Goal: Transaction & Acquisition: Purchase product/service

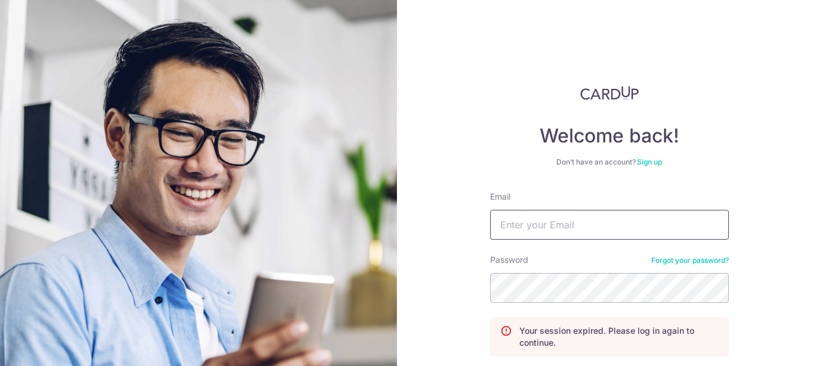
click at [526, 225] on input "Email" at bounding box center [609, 225] width 239 height 30
type input "[PERSON_NAME][EMAIL_ADDRESS][DOMAIN_NAME]"
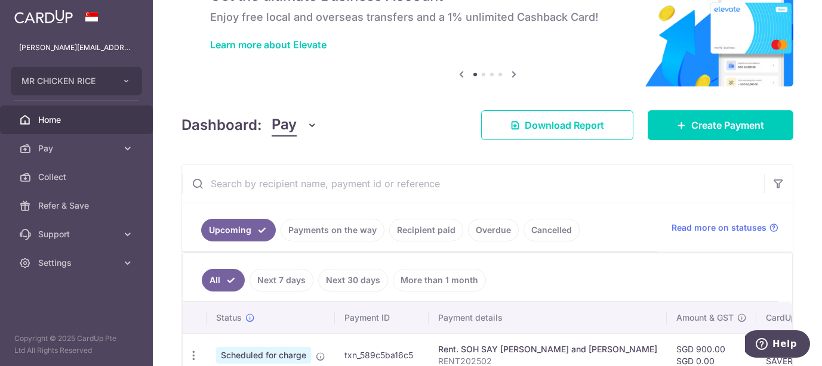
scroll to position [58, 0]
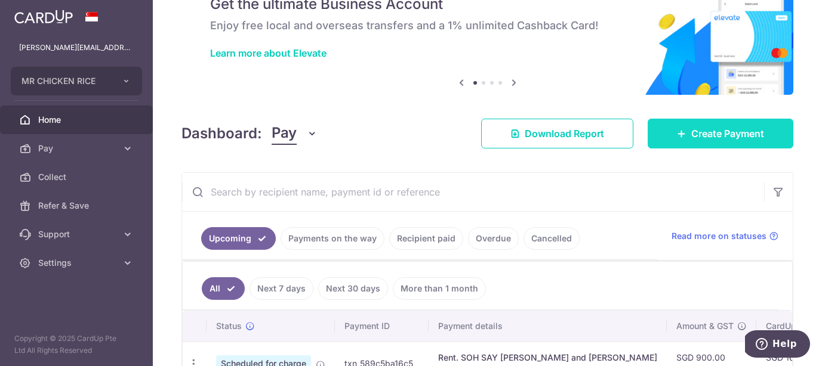
click at [701, 140] on span "Create Payment" at bounding box center [727, 134] width 73 height 14
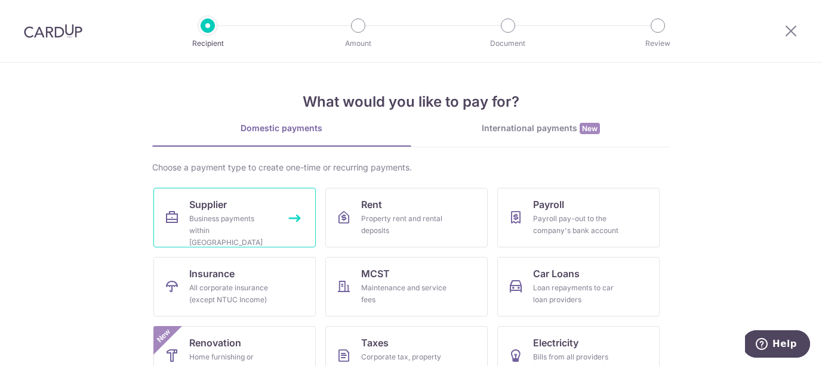
click at [252, 208] on link "Supplier Business payments within [GEOGRAPHIC_DATA]" at bounding box center [234, 218] width 162 height 60
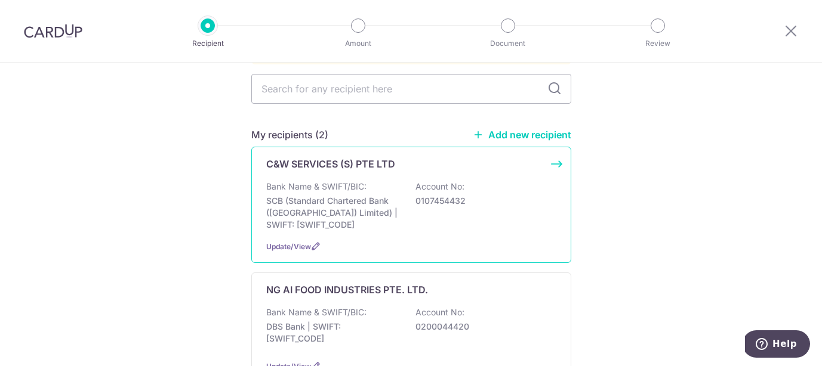
scroll to position [121, 0]
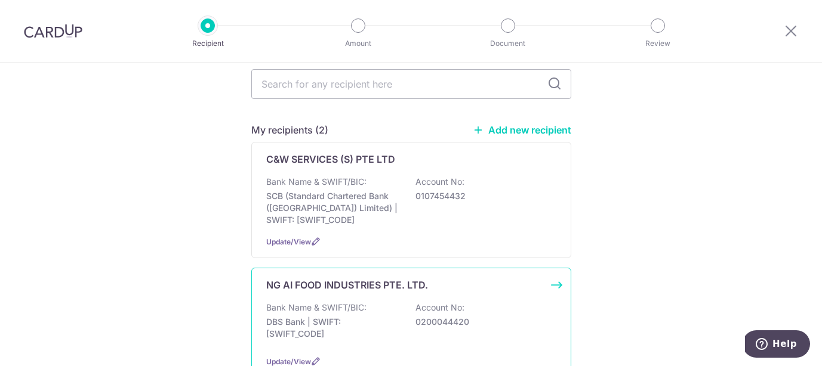
click at [361, 282] on div "NG AI FOOD INDUSTRIES PTE. LTD. Bank Name & SWIFT/BIC: DBS Bank | SWIFT: DBSSSG…" at bounding box center [411, 323] width 320 height 110
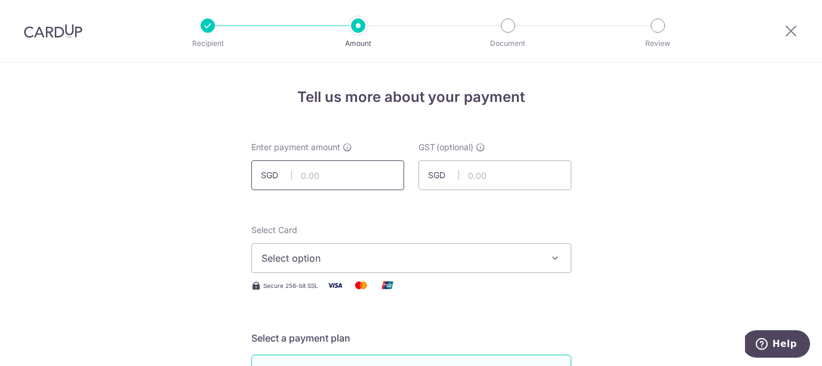
click at [350, 179] on input "text" at bounding box center [327, 176] width 153 height 30
type input "10,160.00"
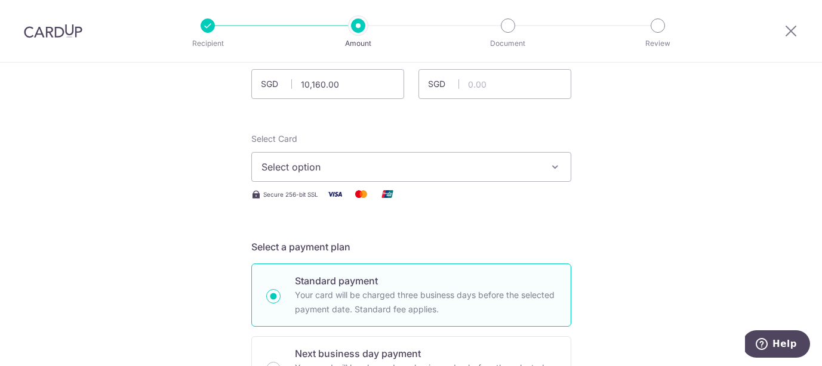
scroll to position [100, 0]
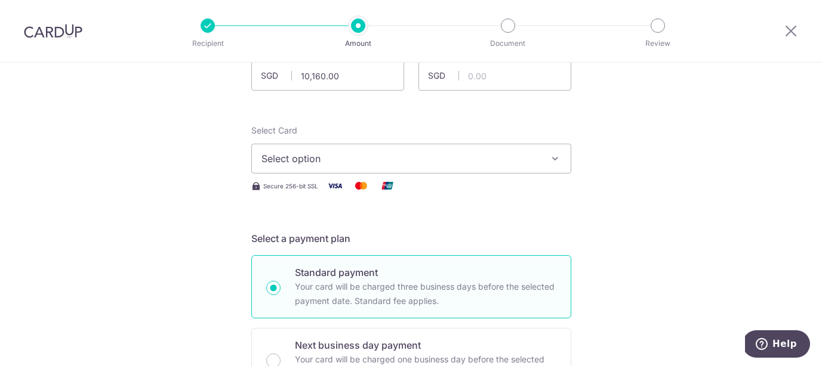
click at [355, 156] on span "Select option" at bounding box center [400, 159] width 278 height 14
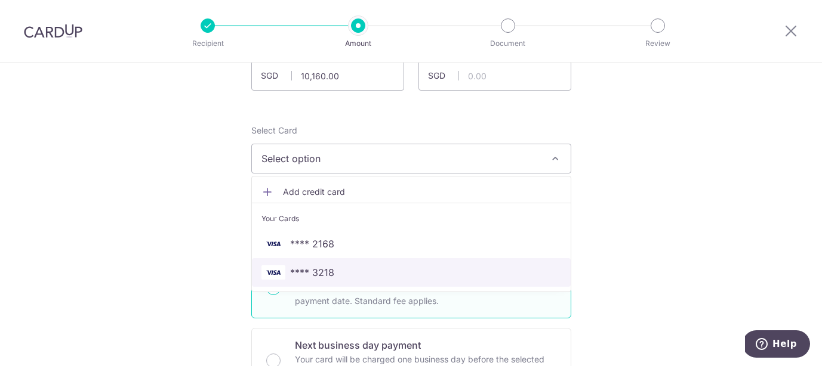
click at [344, 275] on span "**** 3218" at bounding box center [411, 273] width 300 height 14
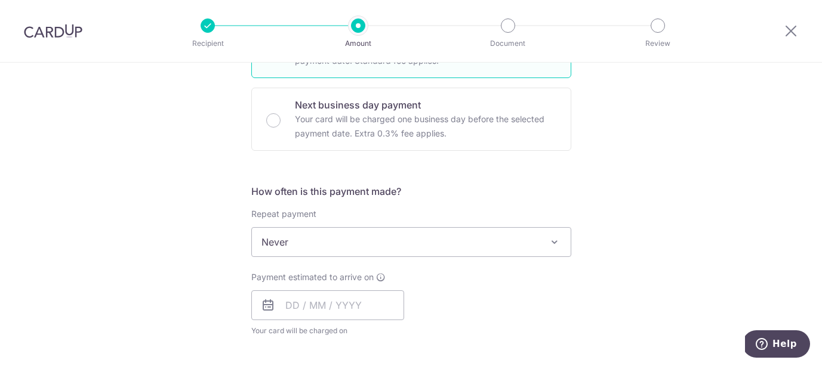
scroll to position [346, 0]
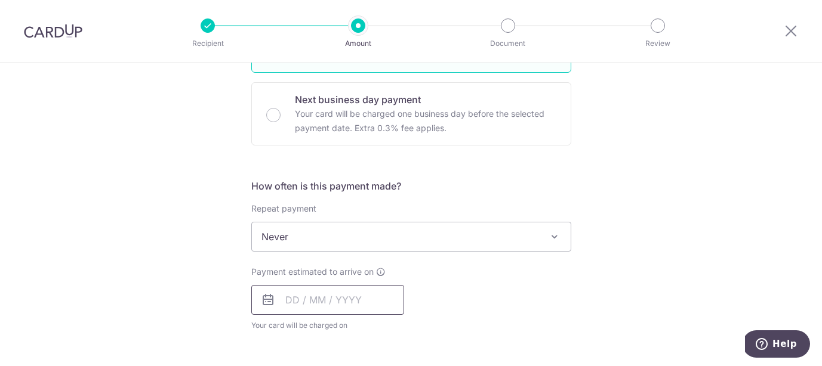
click at [310, 304] on input "text" at bounding box center [327, 300] width 153 height 30
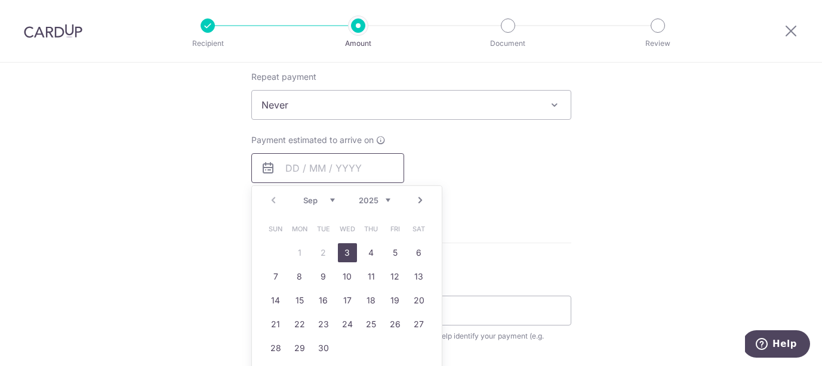
scroll to position [481, 0]
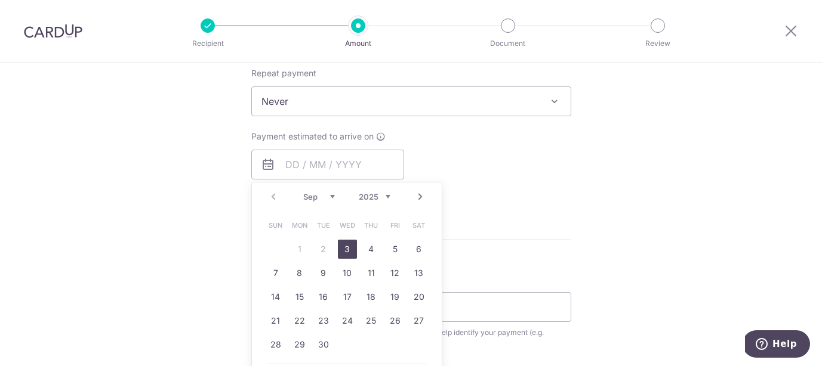
click at [346, 249] on link "3" at bounding box center [347, 249] width 19 height 19
type input "03/09/2025"
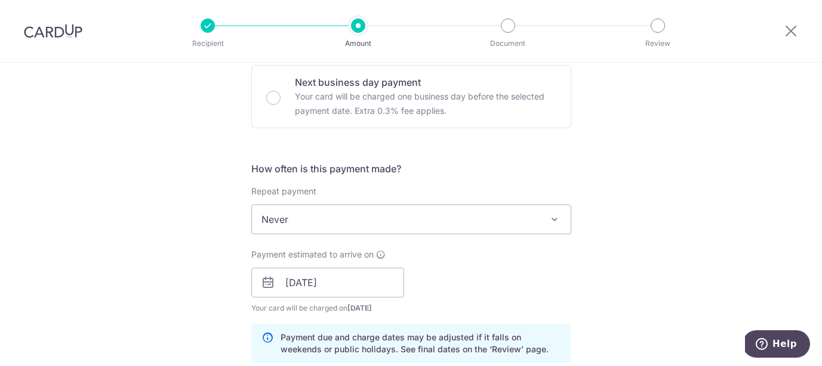
scroll to position [363, 0]
